Goal: Information Seeking & Learning: Learn about a topic

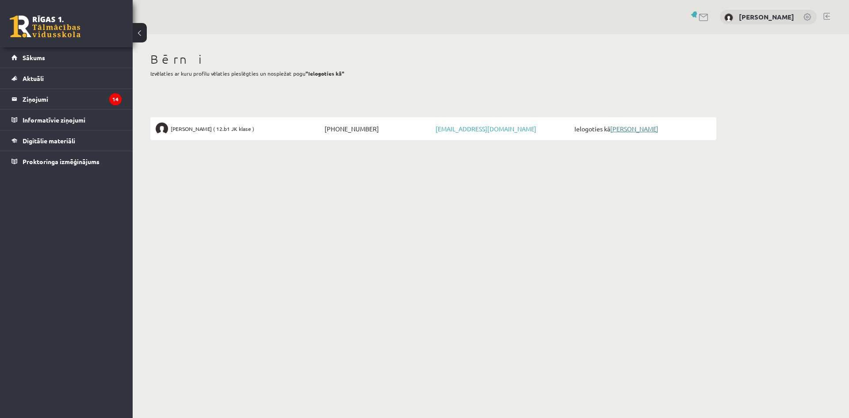
click at [649, 130] on link "[PERSON_NAME]" at bounding box center [634, 129] width 48 height 8
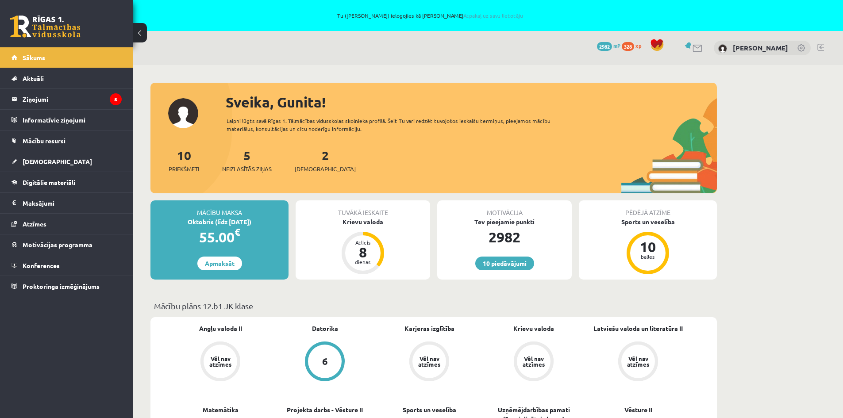
scroll to position [88, 0]
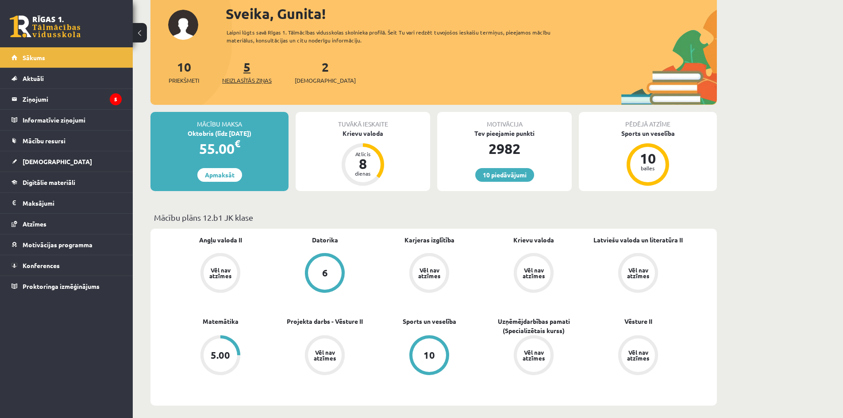
click at [250, 64] on link "5 Neizlasītās ziņas" at bounding box center [247, 72] width 50 height 26
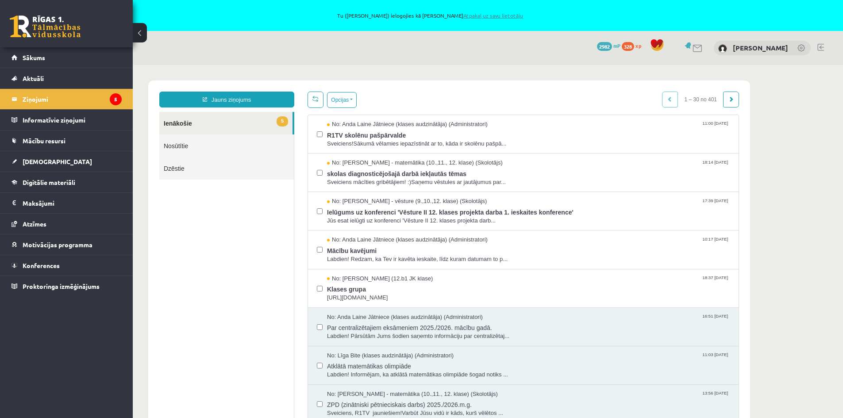
click at [501, 17] on link "Atpakaļ uz savu lietotāju" at bounding box center [493, 15] width 60 height 7
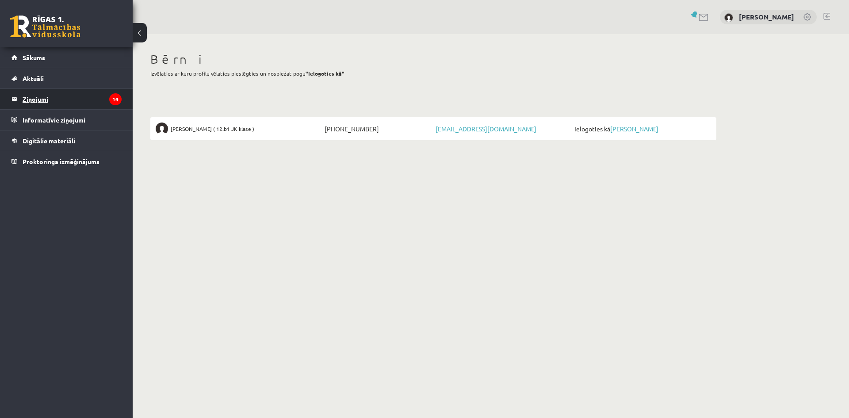
click at [114, 95] on icon "14" at bounding box center [115, 99] width 12 height 12
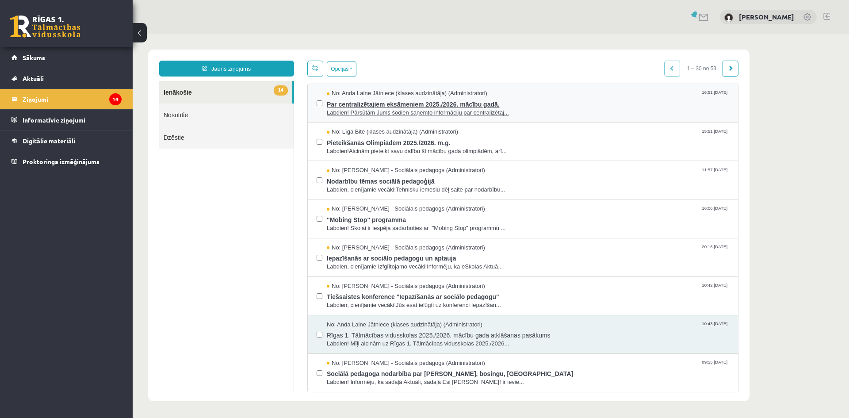
click at [455, 104] on span "Par centralizētajiem eksāmeniem 2025./2026. mācību gadā." at bounding box center [528, 103] width 402 height 11
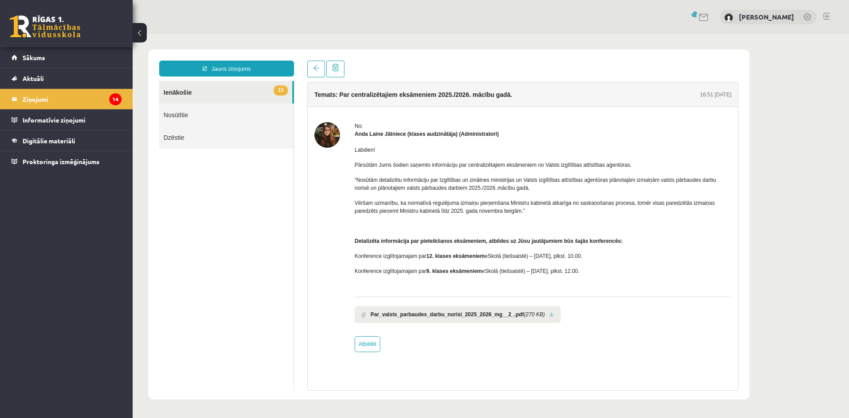
click at [456, 317] on b "Par_valsts_parbaudes_darbu_norisi_2025_2026_mg__2_.pdf" at bounding box center [447, 314] width 153 height 8
click at [549, 315] on link at bounding box center [551, 315] width 5 height 6
click at [32, 57] on span "Sākums" at bounding box center [34, 58] width 23 height 8
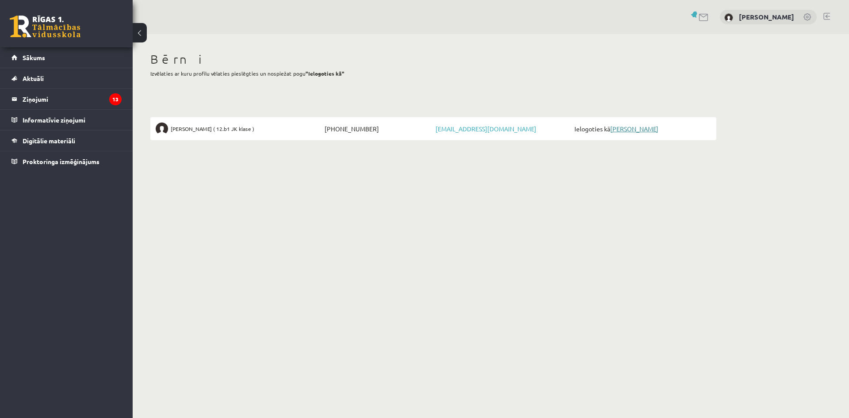
click at [640, 130] on link "[PERSON_NAME]" at bounding box center [634, 129] width 48 height 8
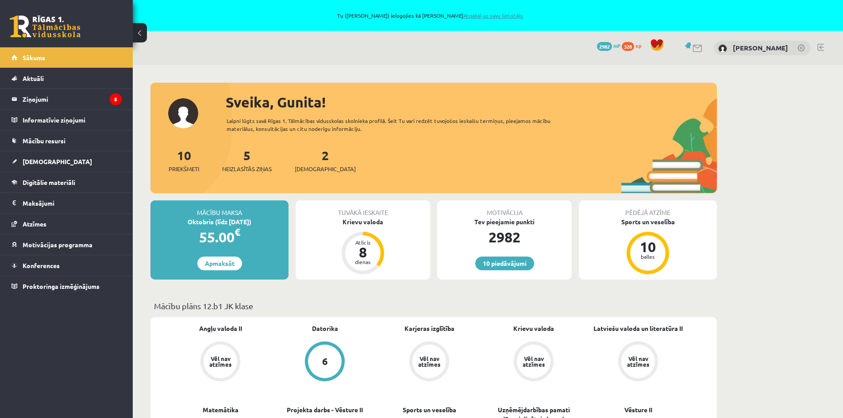
click at [496, 15] on link "Atpakaļ uz savu lietotāju" at bounding box center [493, 15] width 60 height 7
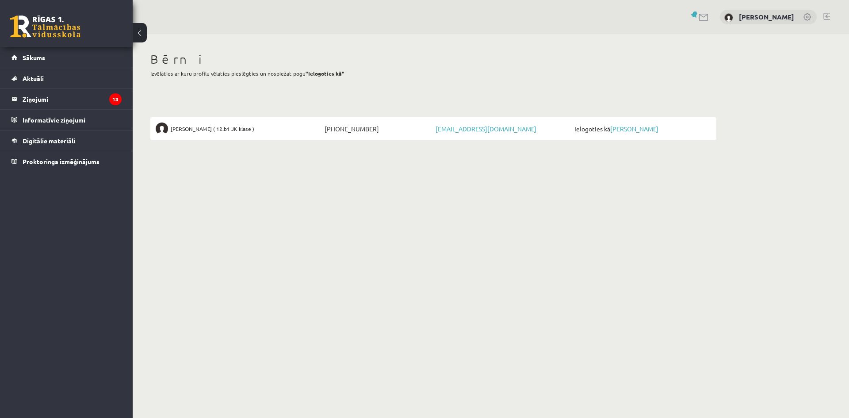
click at [826, 17] on link at bounding box center [827, 16] width 7 height 7
